Goal: Task Accomplishment & Management: Manage account settings

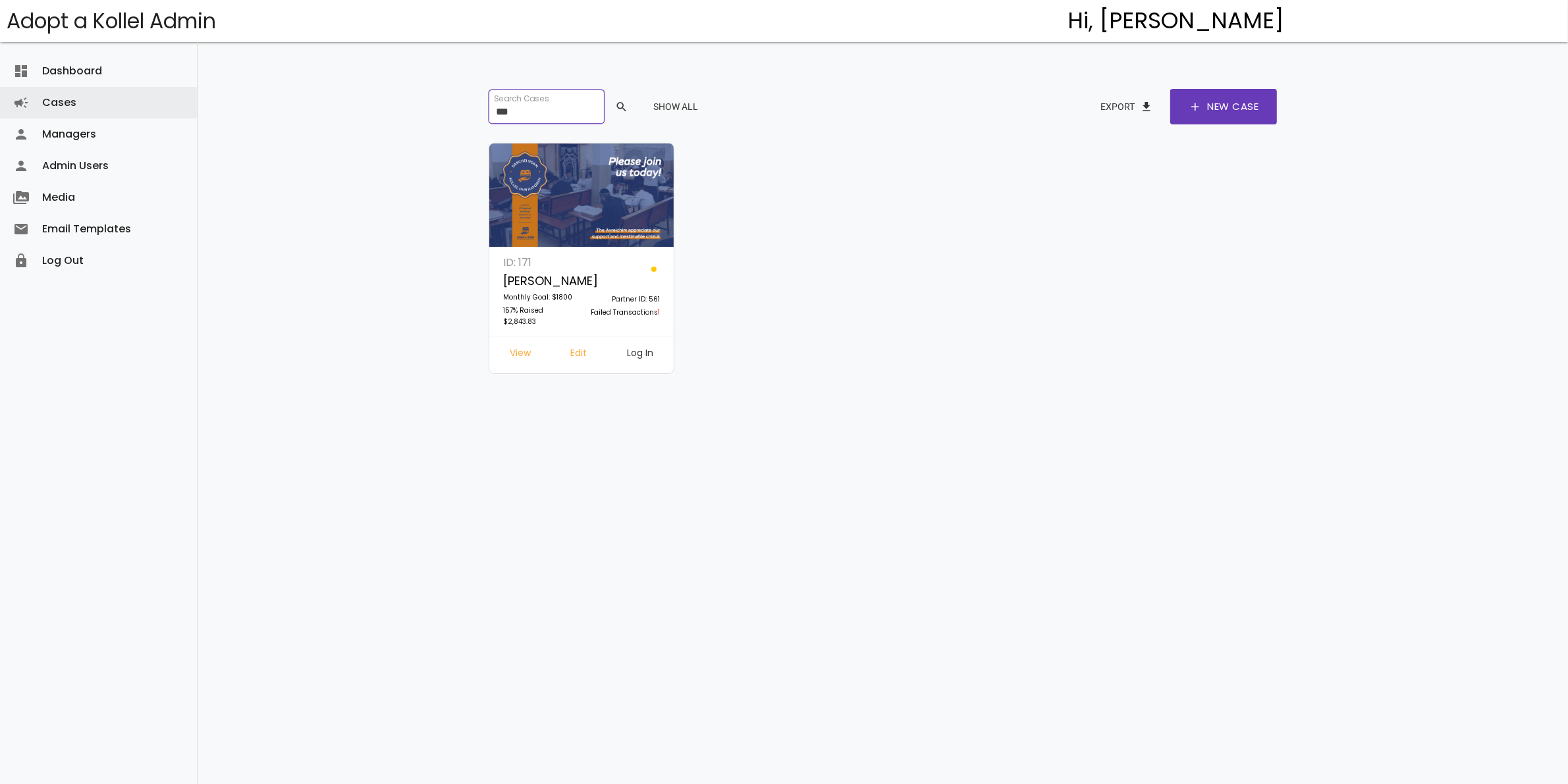
drag, startPoint x: 537, startPoint y: 110, endPoint x: 430, endPoint y: 110, distance: 107.0
click at [430, 110] on div "dashboard Dashboard attach_money Transactions keyboard_arrow_right attach_money…" at bounding box center [883, 371] width 1370 height 742
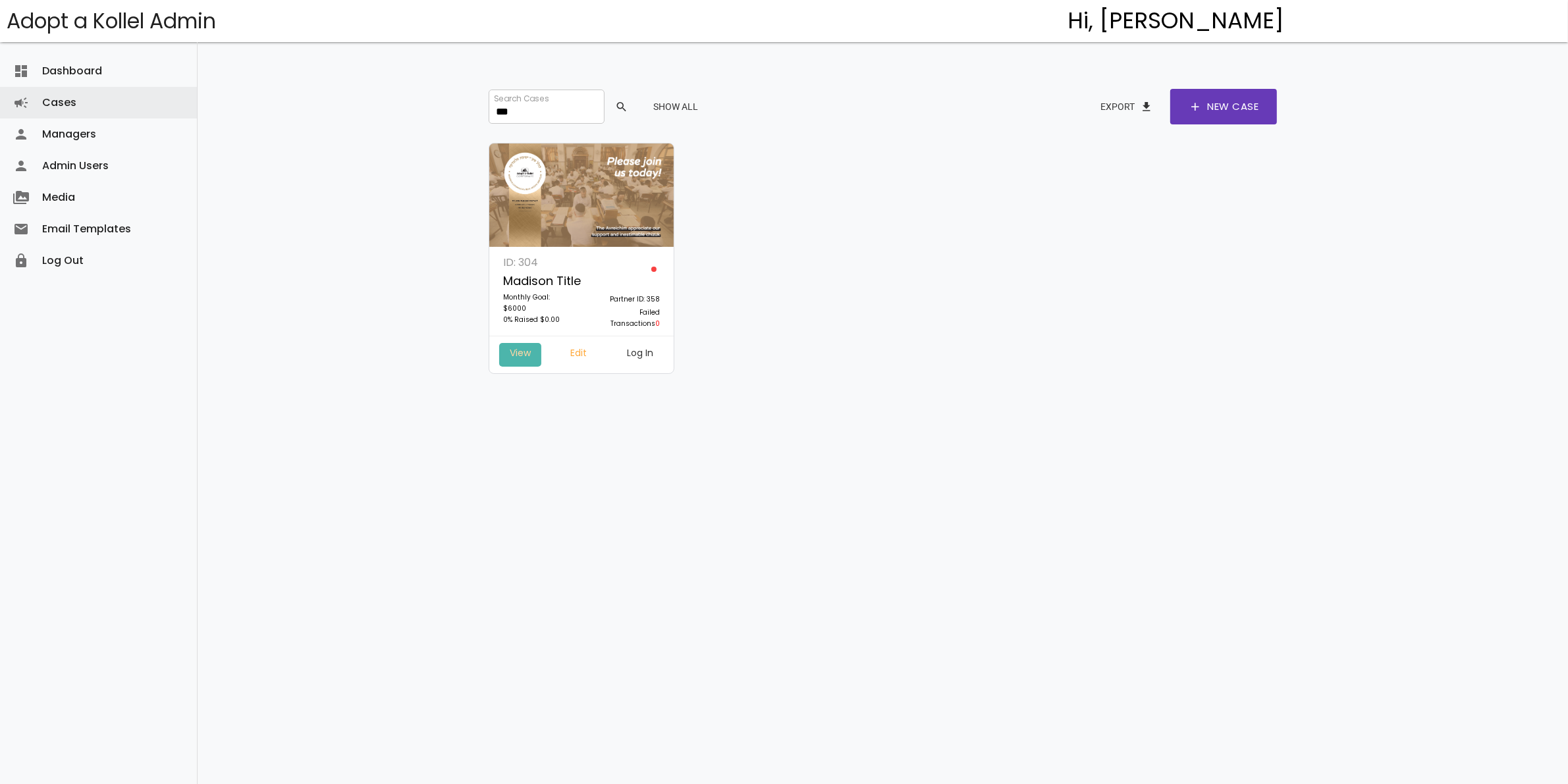
click at [531, 353] on link "View" at bounding box center [520, 354] width 42 height 23
drag, startPoint x: 538, startPoint y: 101, endPoint x: 466, endPoint y: 107, distance: 72.2
click at [466, 107] on div "Search Cases *** search Show All Export file_download add New Case ID: 304 Madi…" at bounding box center [883, 371] width 856 height 742
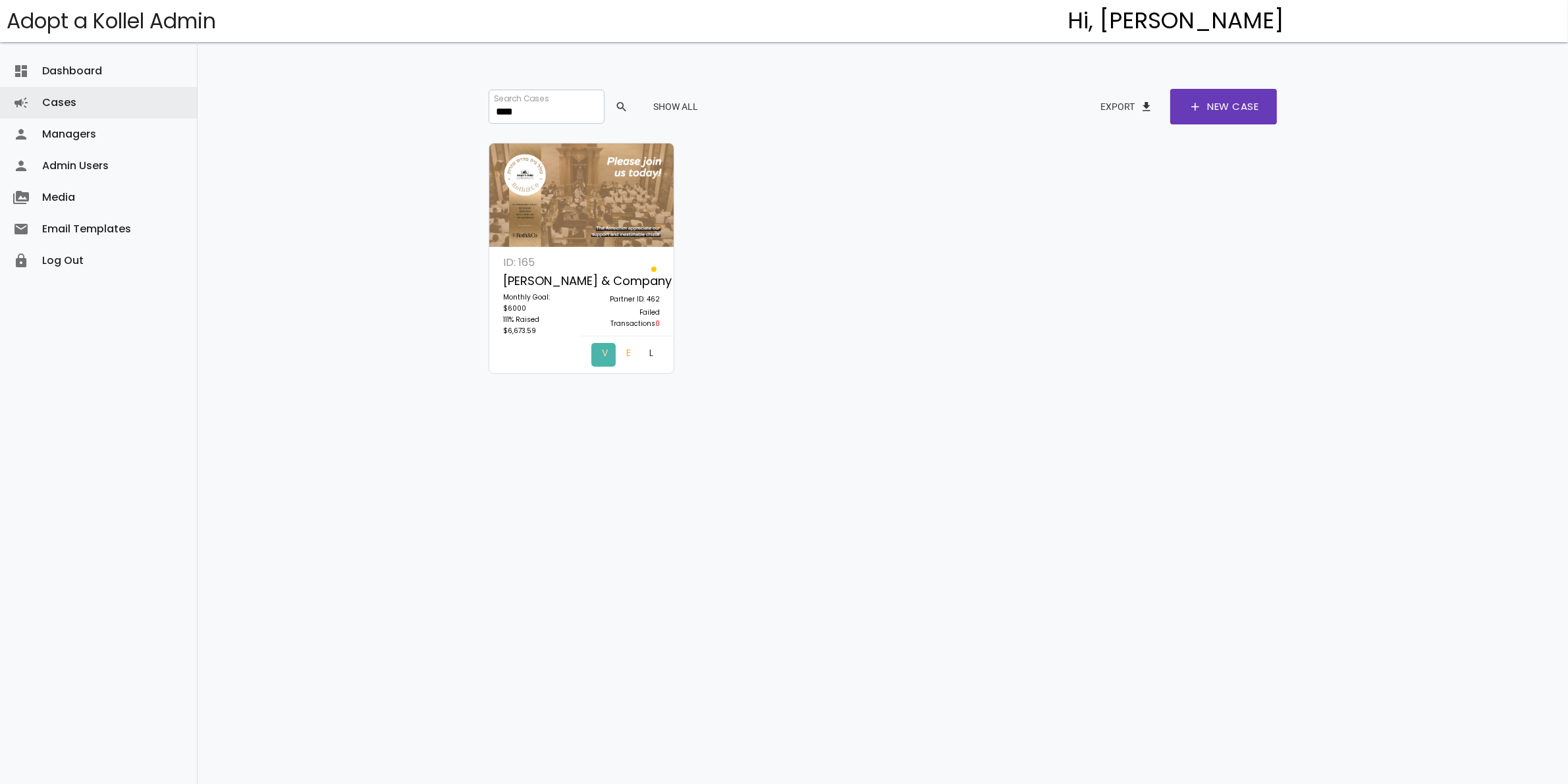
click at [591, 352] on link "View" at bounding box center [603, 354] width 24 height 23
click at [615, 354] on link "Edit" at bounding box center [627, 354] width 23 height 23
drag, startPoint x: 557, startPoint y: 110, endPoint x: 457, endPoint y: 110, distance: 100.0
click at [457, 110] on div "Search Cases **** search Show All Export file_download add New Case ID: 165 Rot…" at bounding box center [883, 371] width 856 height 742
type input "***"
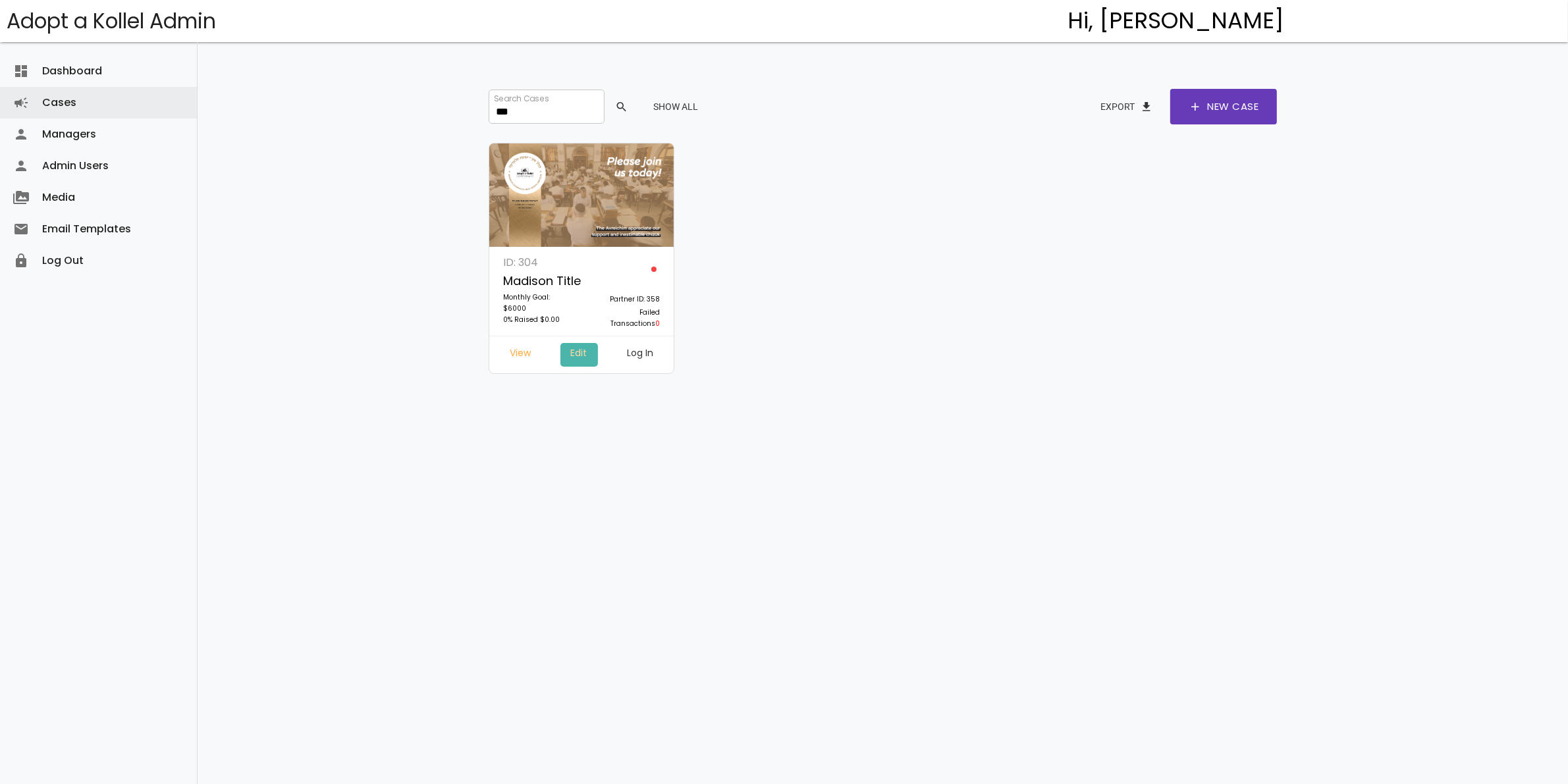
click at [585, 354] on link "Edit" at bounding box center [578, 354] width 37 height 23
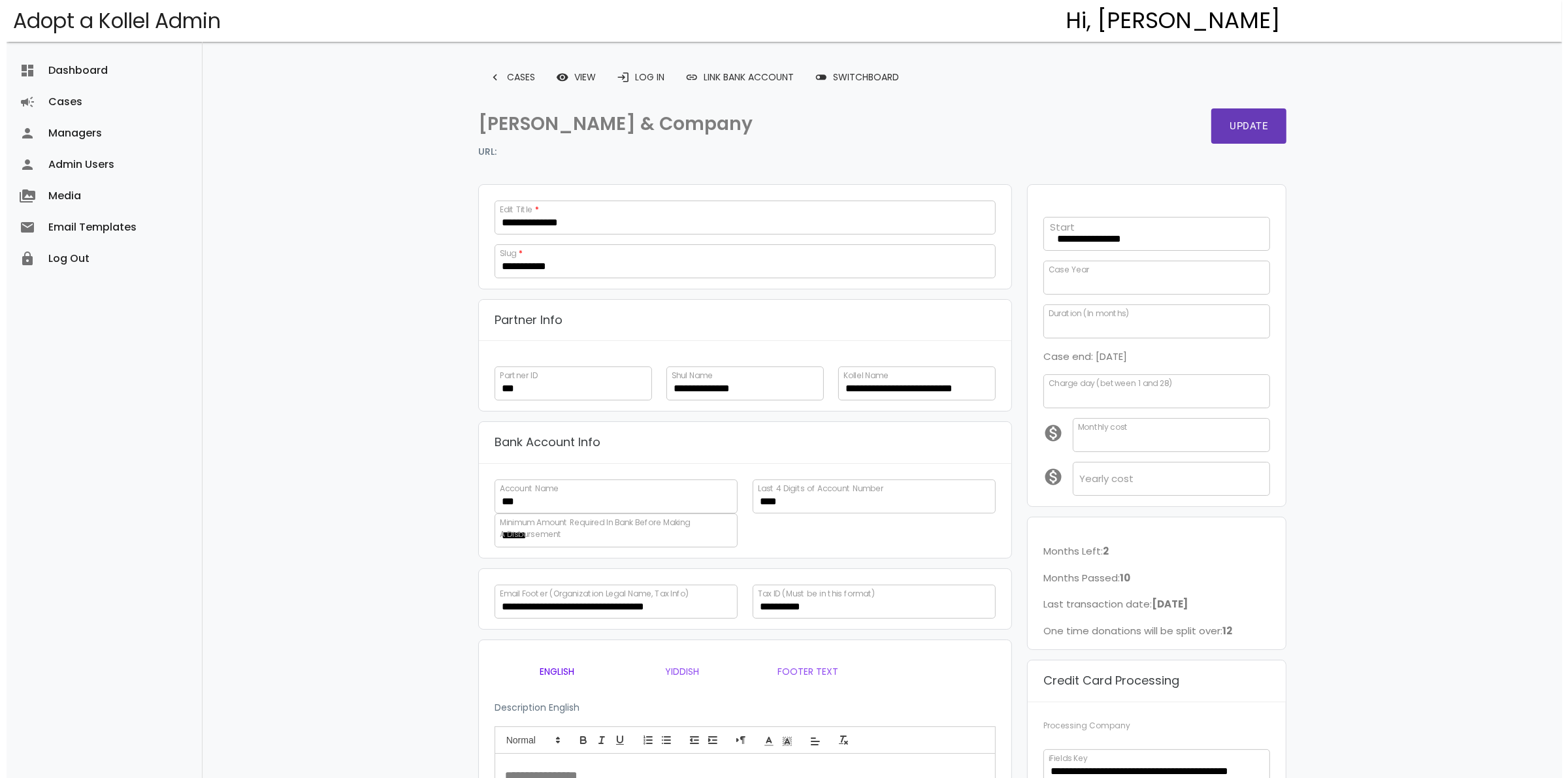
scroll to position [214, 0]
click at [847, 68] on link "toggle_off Switchboard" at bounding box center [850, 76] width 105 height 23
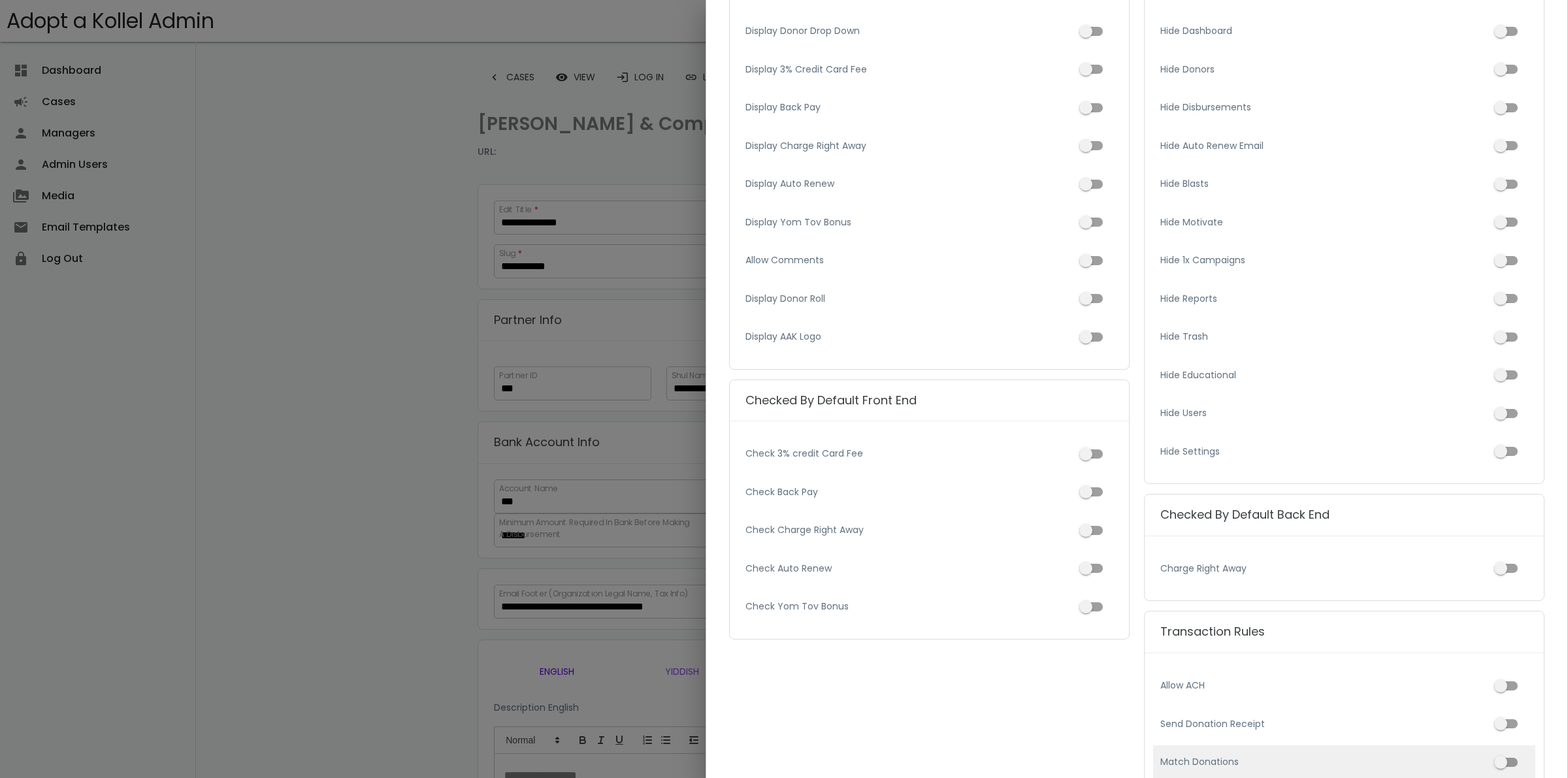
scroll to position [0, 0]
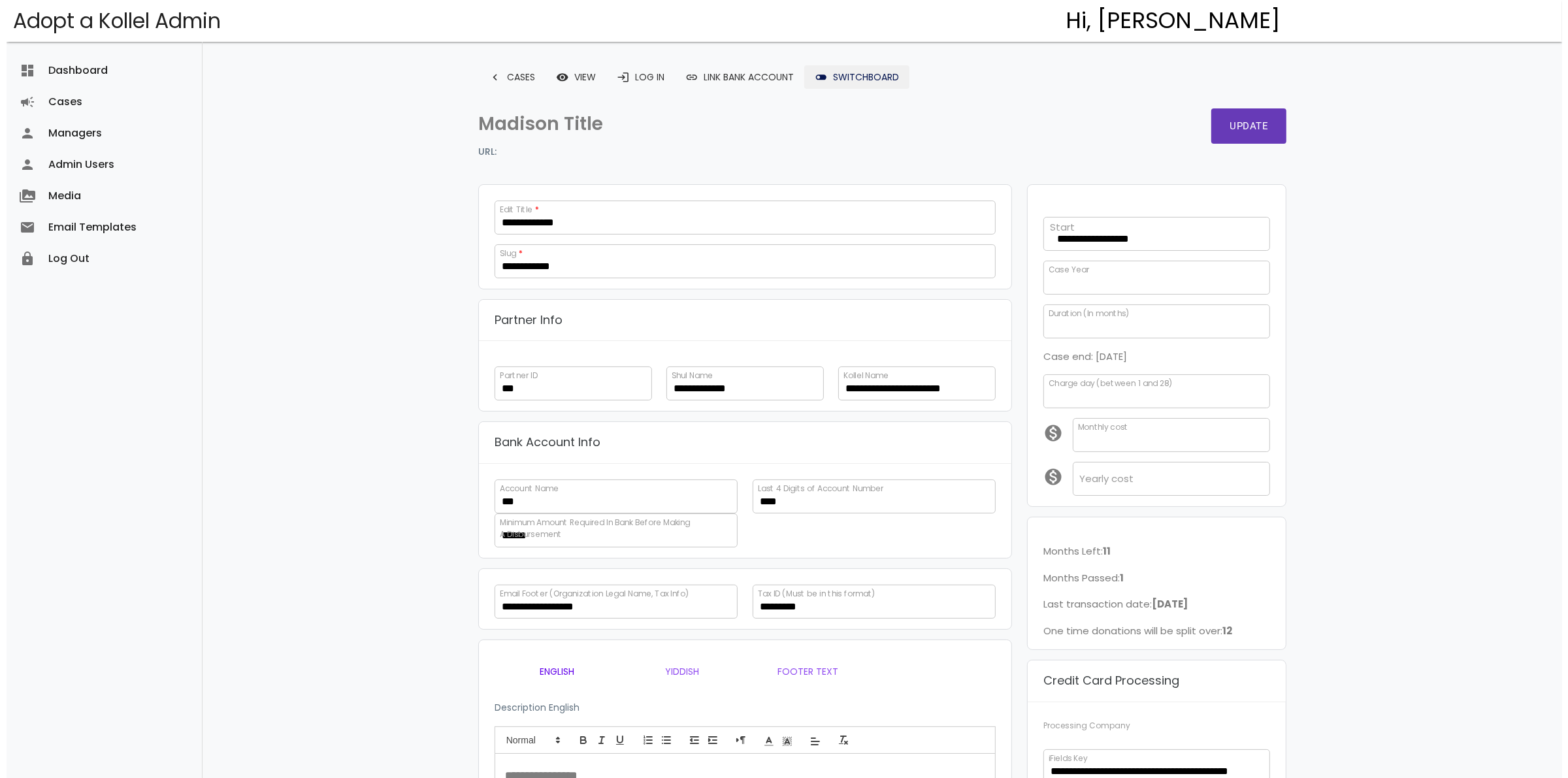
scroll to position [173, 0]
click at [861, 74] on link "toggle_off Switchboard" at bounding box center [850, 76] width 105 height 23
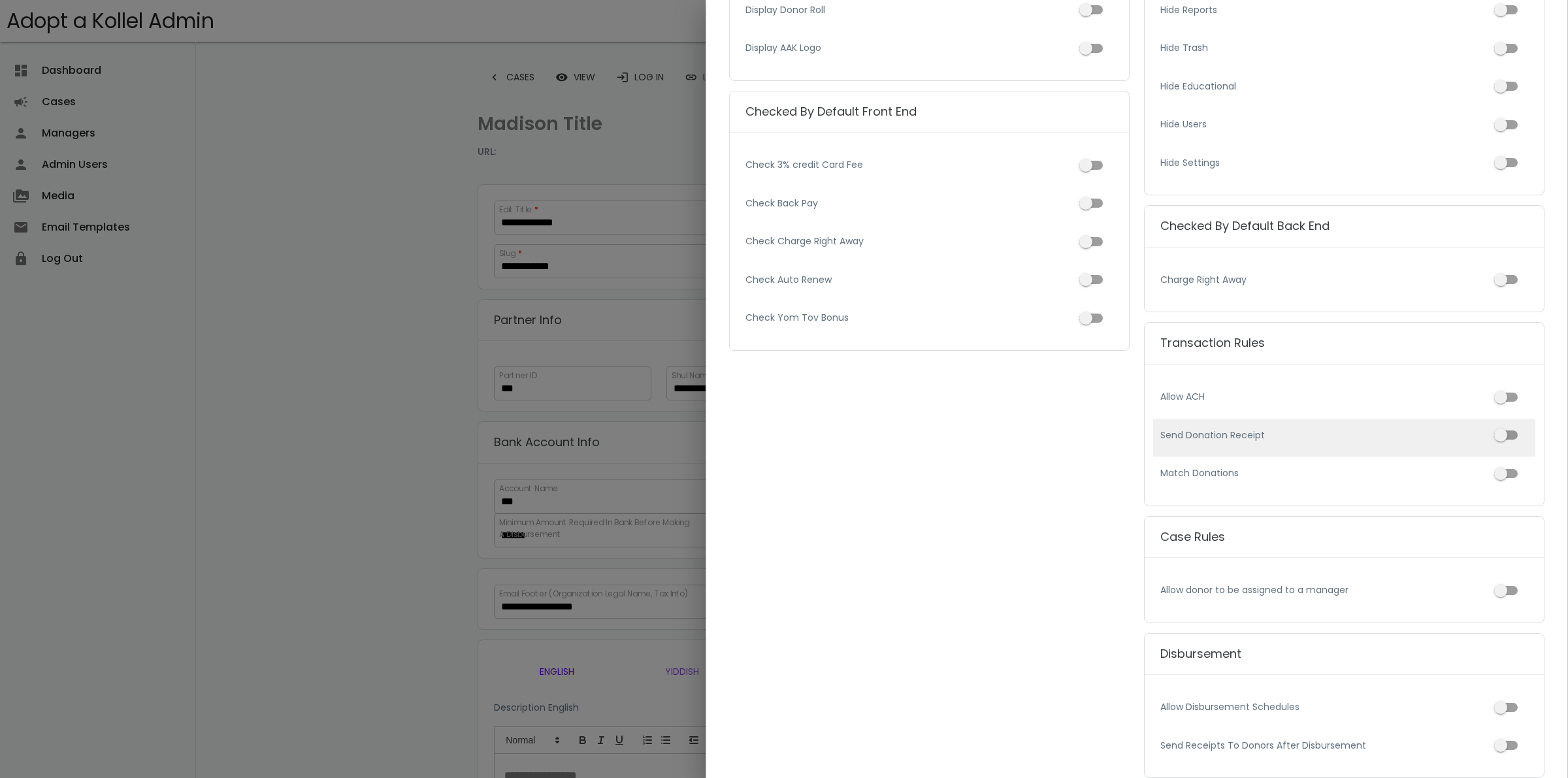
scroll to position [408, 0]
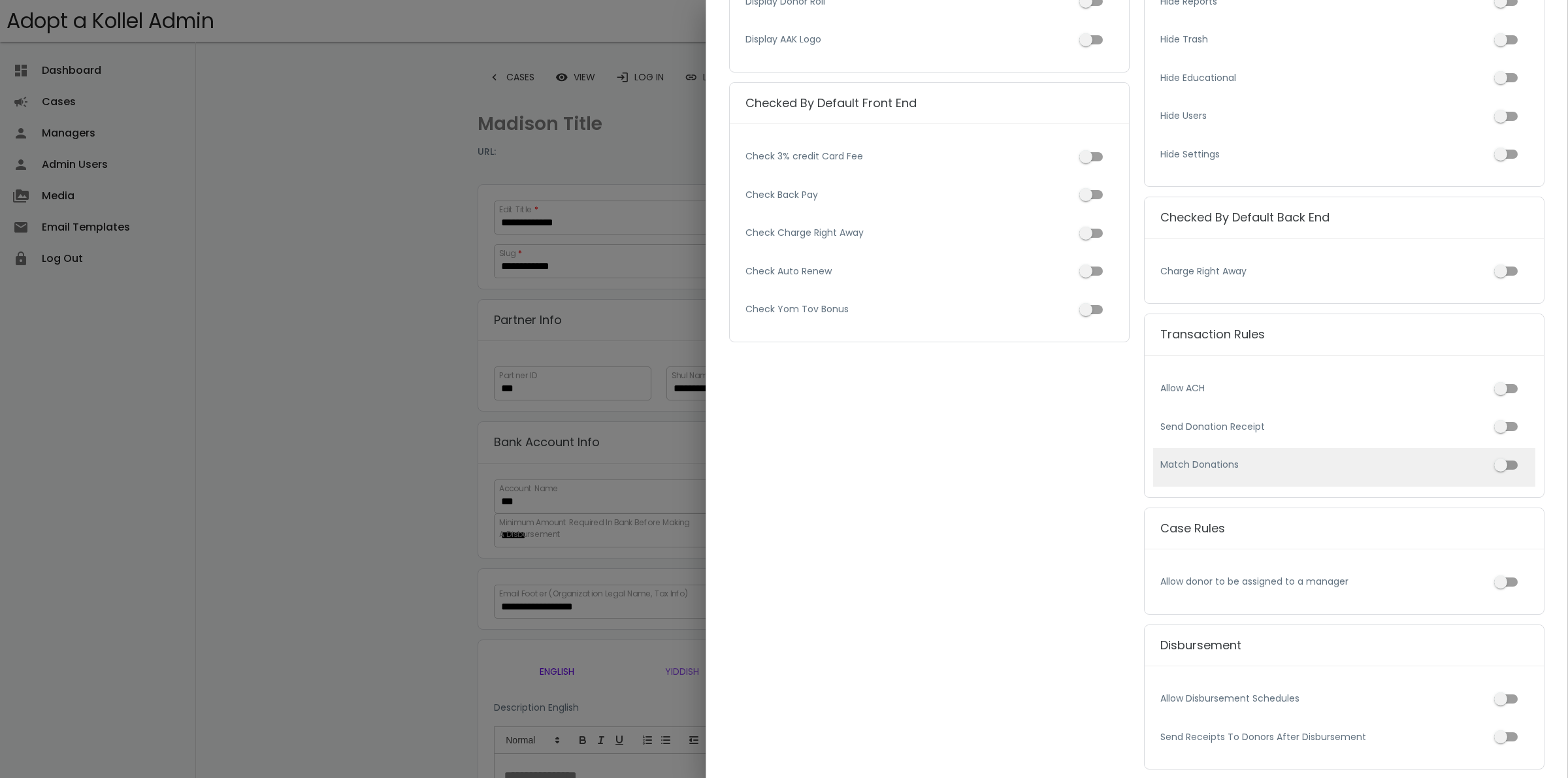
click at [1494, 465] on span at bounding box center [1505, 465] width 23 height 9
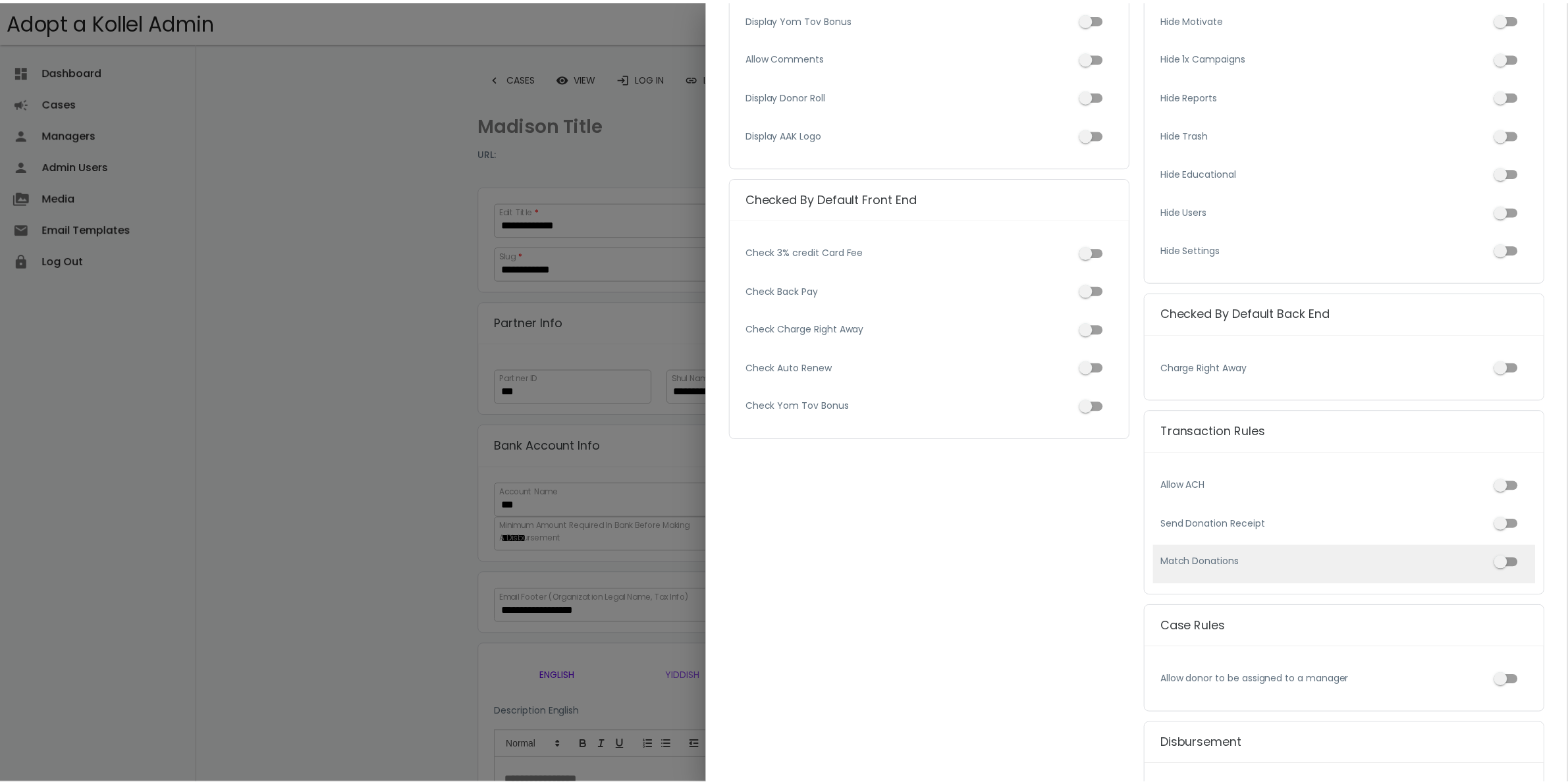
scroll to position [482, 0]
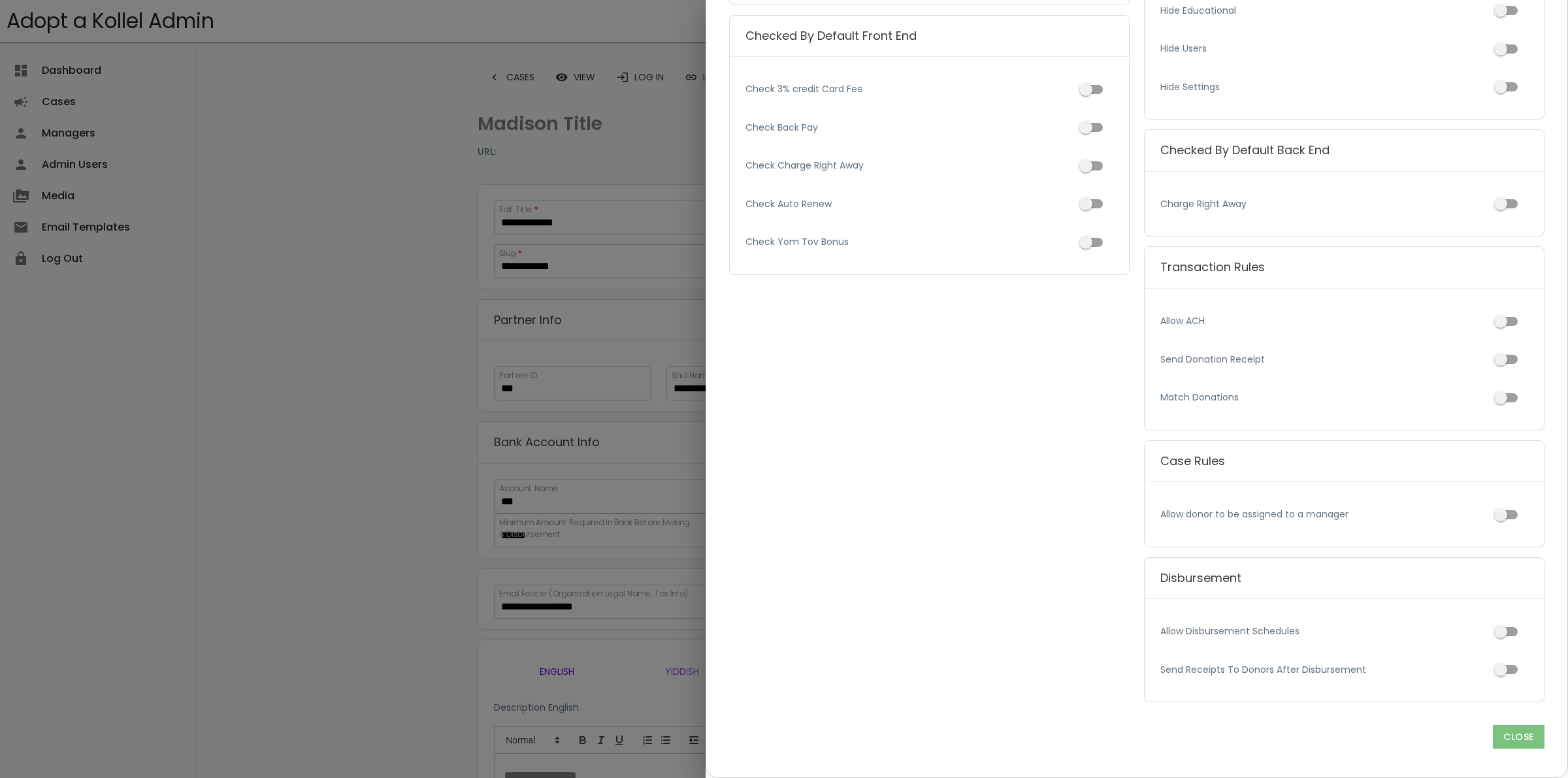
click at [1495, 736] on p "close" at bounding box center [1518, 736] width 51 height 23
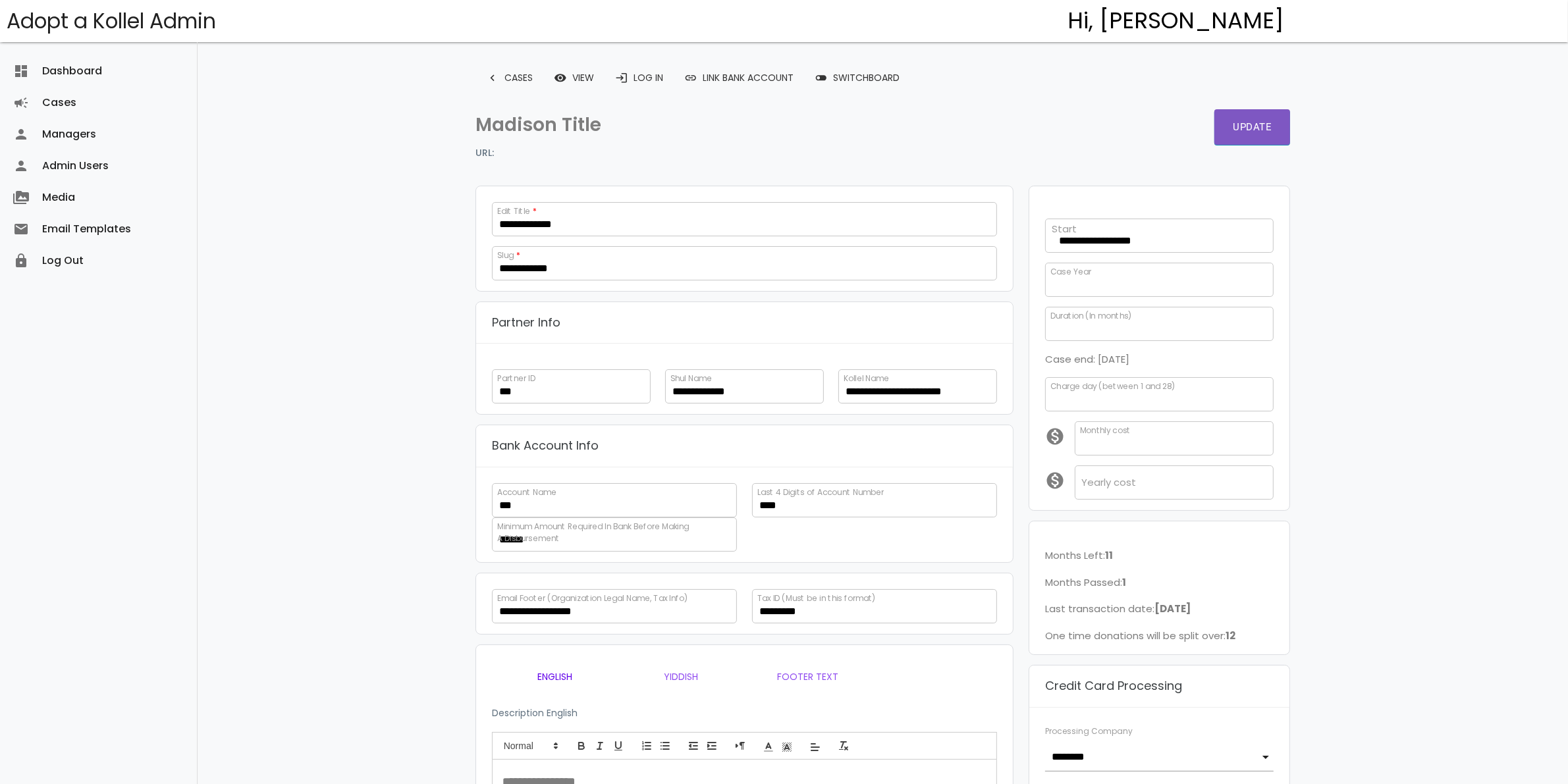
click at [1252, 117] on button "Update" at bounding box center [1252, 127] width 76 height 35
